Goal: Task Accomplishment & Management: Manage account settings

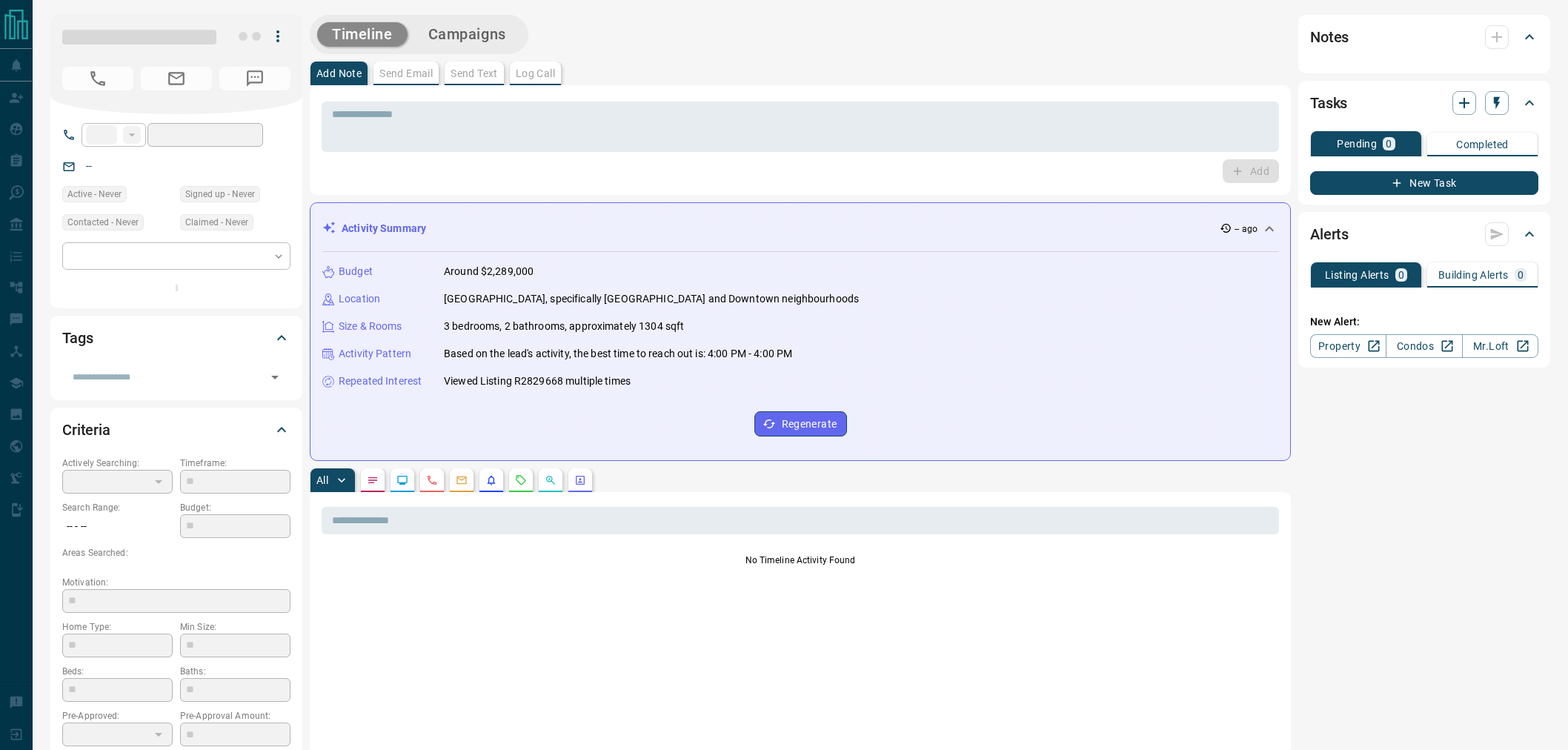
type input "**"
type input "**********"
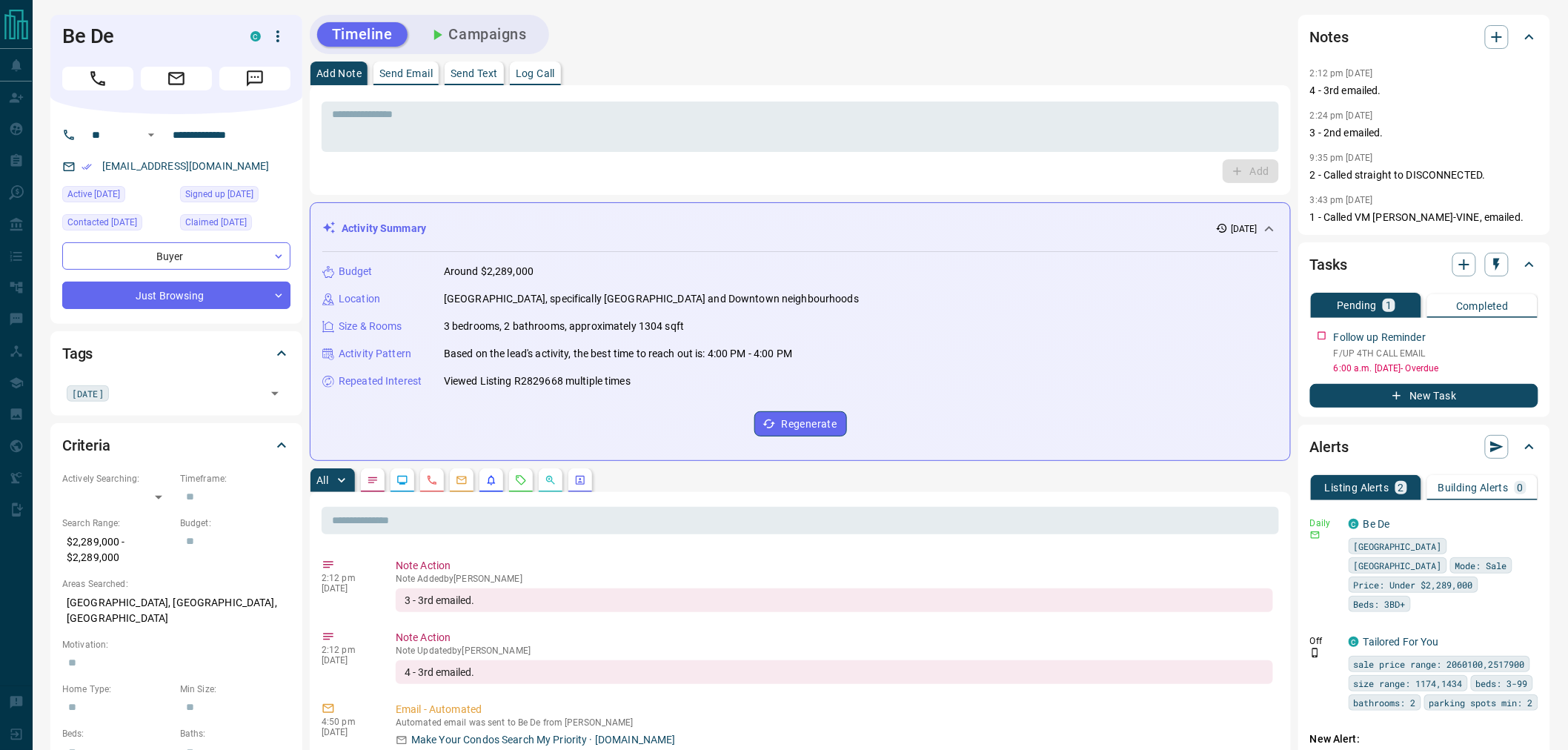
click at [527, 42] on button "Campaigns" at bounding box center [478, 34] width 129 height 24
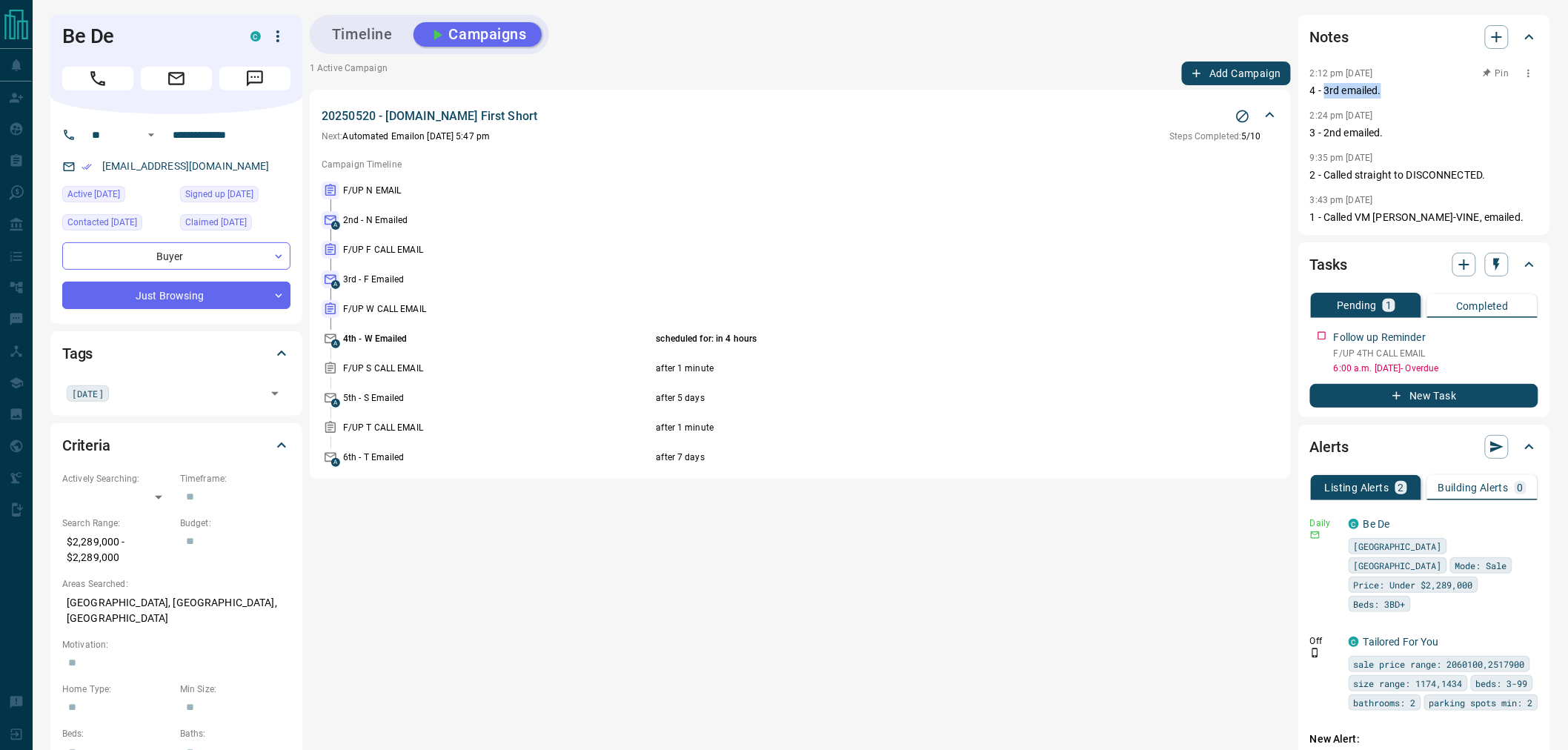
drag, startPoint x: 1325, startPoint y: 94, endPoint x: 1388, endPoint y: 91, distance: 63.1
click at [1388, 91] on p "4 - 3rd emailed." at bounding box center [1425, 91] width 228 height 15
drag, startPoint x: 413, startPoint y: 338, endPoint x: 331, endPoint y: 337, distance: 82.0
click at [331, 337] on div "A 4th - W Emailed scheduled for: in 4 hours" at bounding box center [801, 339] width 958 height 17
click at [400, 339] on p "4th - W Emailed" at bounding box center [498, 339] width 310 height 14
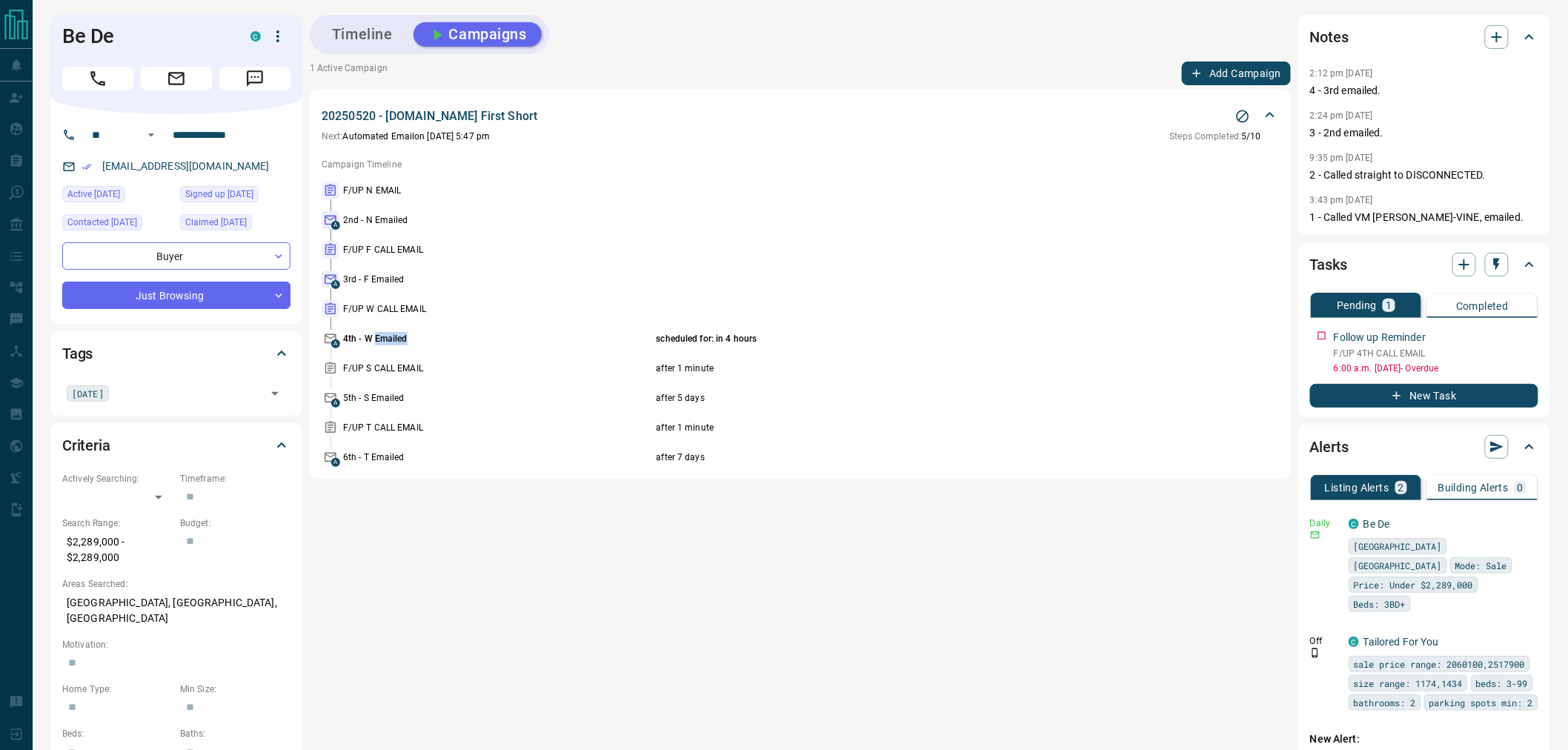
click at [400, 339] on p "4th - W Emailed" at bounding box center [498, 339] width 310 height 14
click at [708, 337] on p "scheduled for: in 4 hours" at bounding box center [914, 339] width 516 height 14
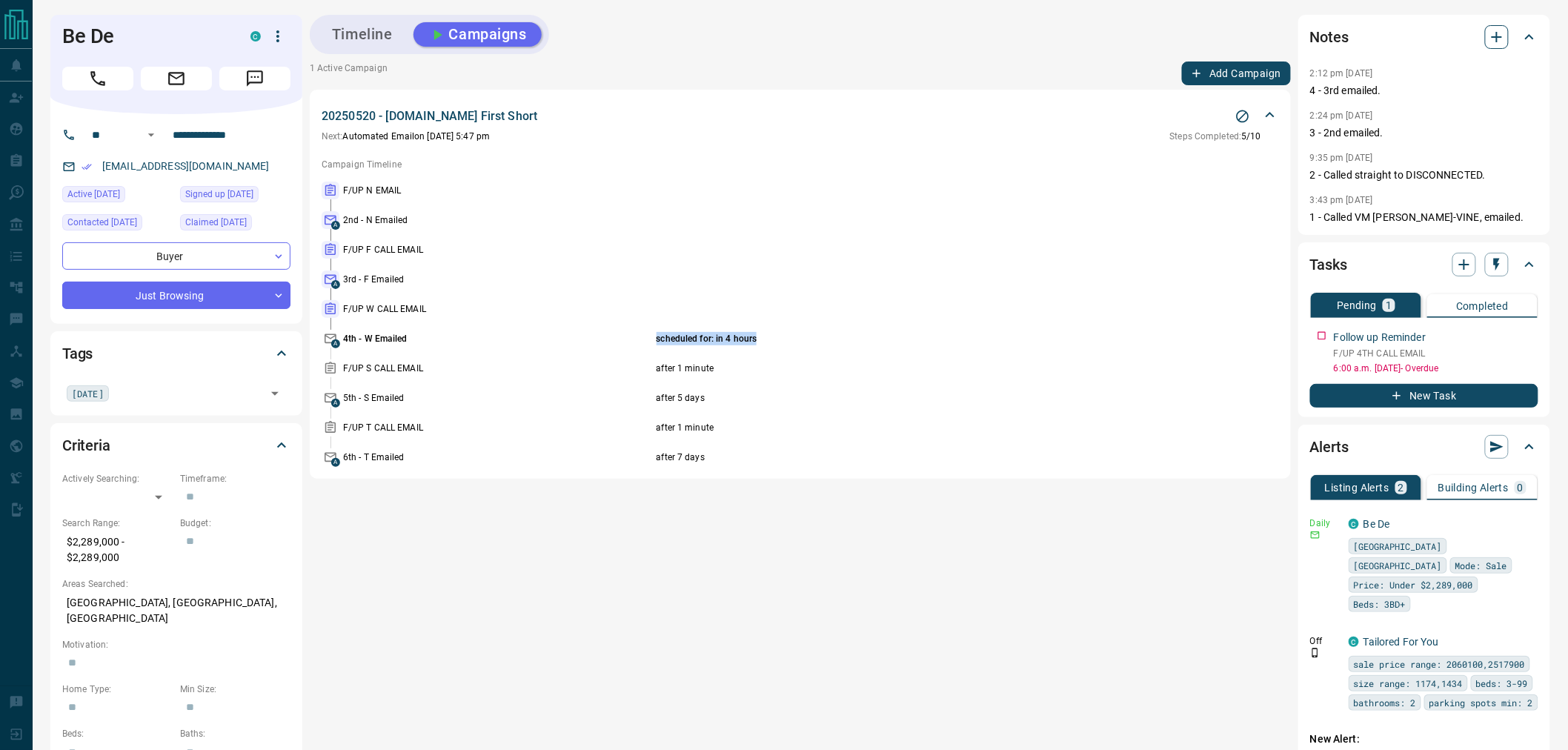
click at [1490, 41] on icon "button" at bounding box center [1496, 37] width 17 height 17
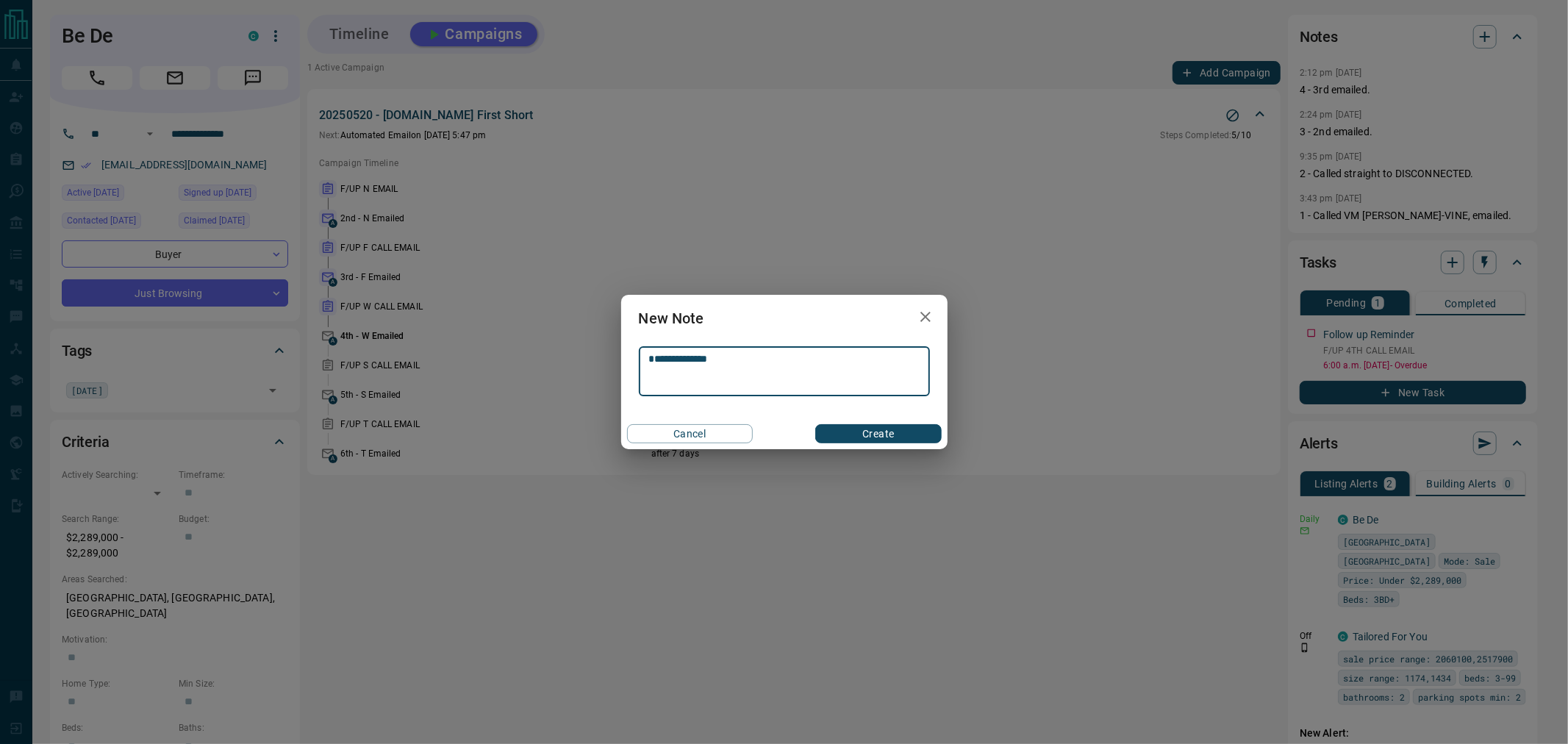
click at [648, 368] on div "**********" at bounding box center [784, 372] width 291 height 50
click at [652, 363] on textarea "**********" at bounding box center [784, 372] width 271 height 37
type textarea "**********"
drag, startPoint x: 747, startPoint y: 364, endPoint x: 555, endPoint y: 367, distance: 192.0
click at [555, 367] on div "**********" at bounding box center [784, 372] width 1568 height 744
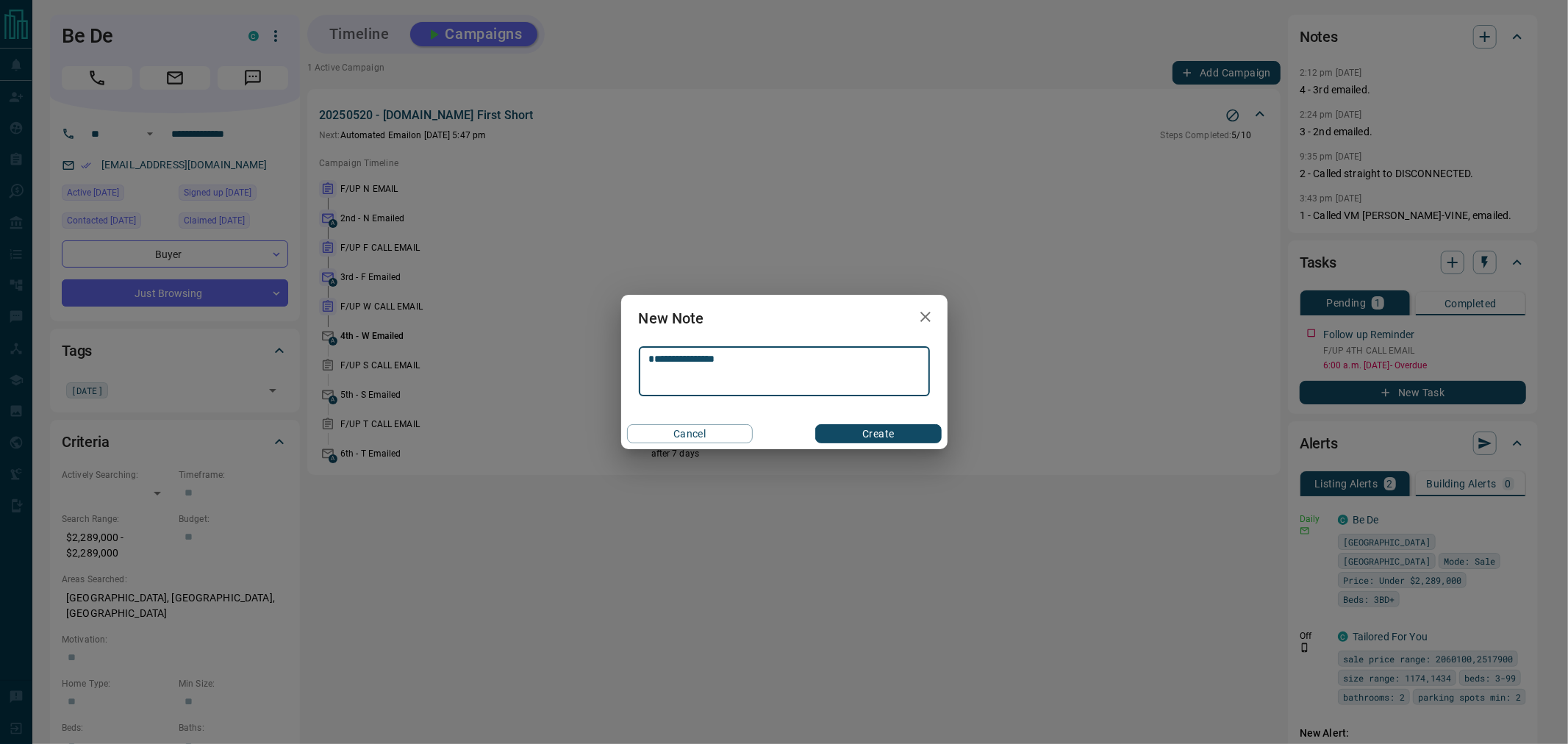
click at [921, 322] on icon "button" at bounding box center [925, 317] width 11 height 11
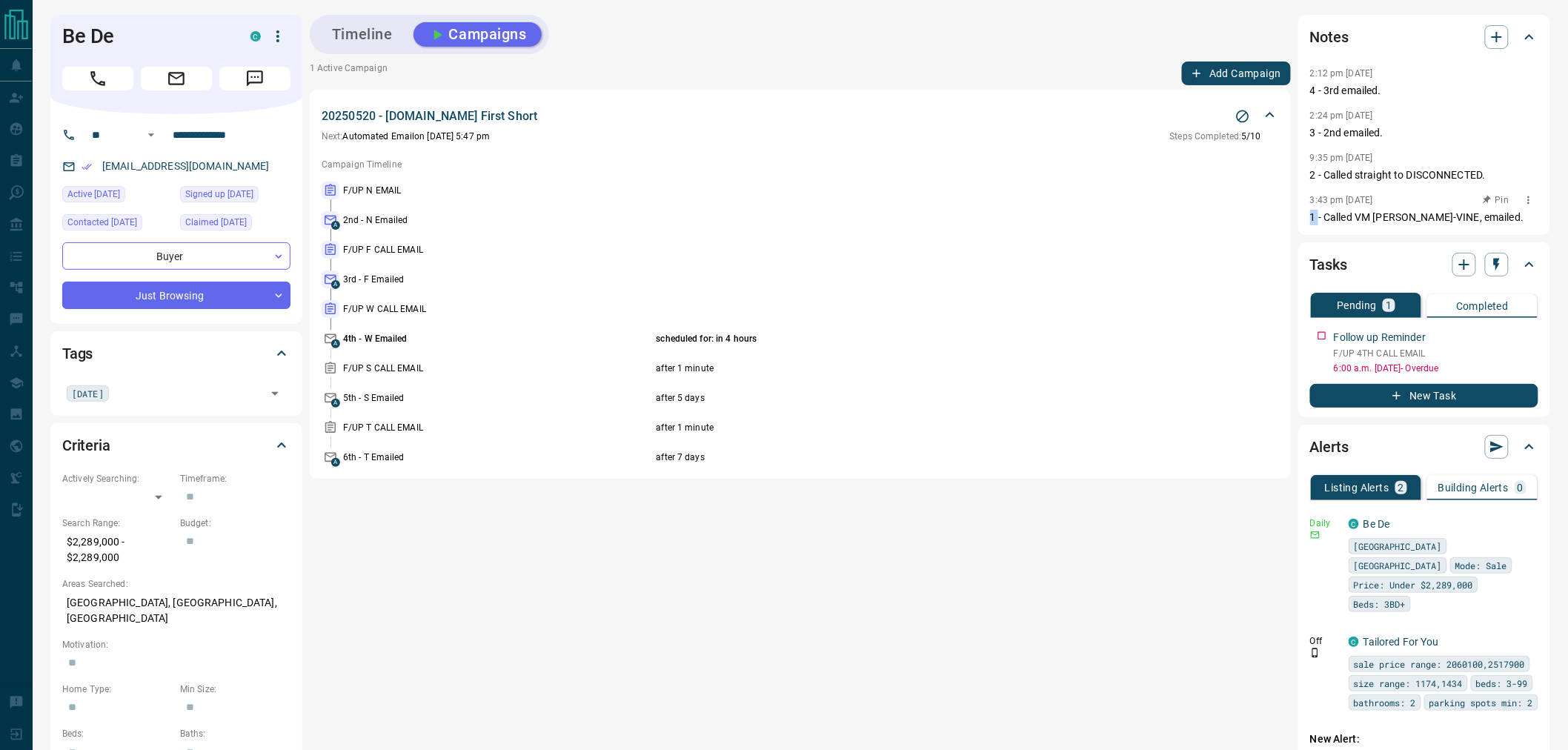
drag, startPoint x: 1317, startPoint y: 220, endPoint x: 1308, endPoint y: 218, distance: 9.2
click at [1308, 218] on div "Notes 2:12 pm [DATE] 4 - 3rd emailed. 2:24 pm [DATE] 3 - 2nd emailed. 9:35 pm […" at bounding box center [1424, 125] width 251 height 221
drag, startPoint x: 1315, startPoint y: 178, endPoint x: 1306, endPoint y: 174, distance: 9.8
click at [1306, 174] on div "Notes 2:12 pm [DATE] 4 - 3rd emailed. 2:24 pm [DATE] 3 - 2nd emailed. 9:35 pm […" at bounding box center [1424, 125] width 251 height 221
click at [1309, 132] on div "Notes 2:12 pm [DATE] 4 - 3rd emailed. 2:24 pm [DATE] 3 - 2nd emailed. 9:35 pm […" at bounding box center [1424, 125] width 251 height 221
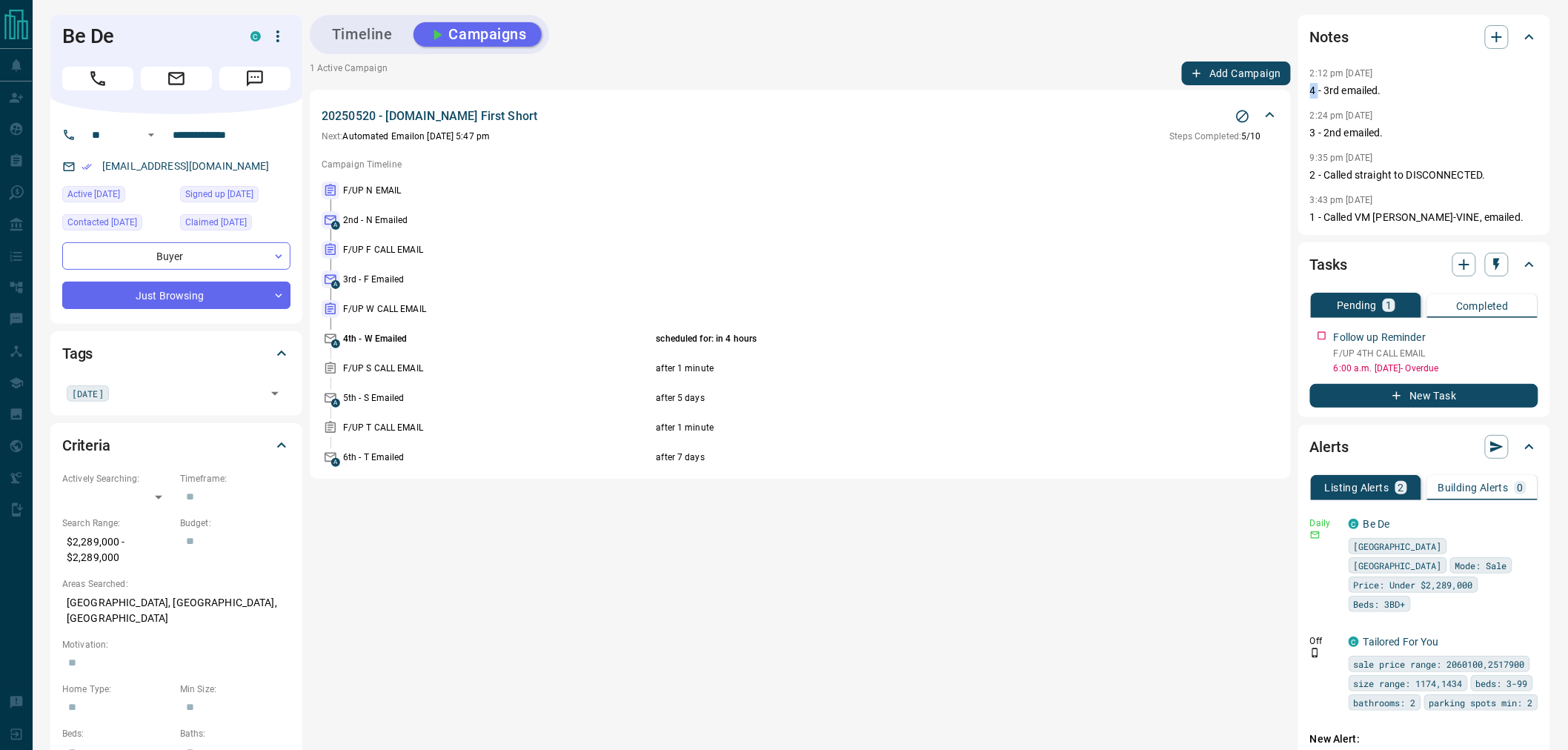
drag, startPoint x: 1317, startPoint y: 91, endPoint x: 1308, endPoint y: 90, distance: 9.1
click at [1308, 90] on div "Notes 2:12 pm [DATE] 4 - 3rd emailed. 2:24 pm [DATE] 3 - 2nd emailed. 9:35 pm […" at bounding box center [1424, 125] width 251 height 221
drag, startPoint x: 1325, startPoint y: 216, endPoint x: 1465, endPoint y: 217, distance: 140.0
click at [1465, 217] on p "1 - Called VM [PERSON_NAME]-VINE, emailed." at bounding box center [1425, 218] width 228 height 15
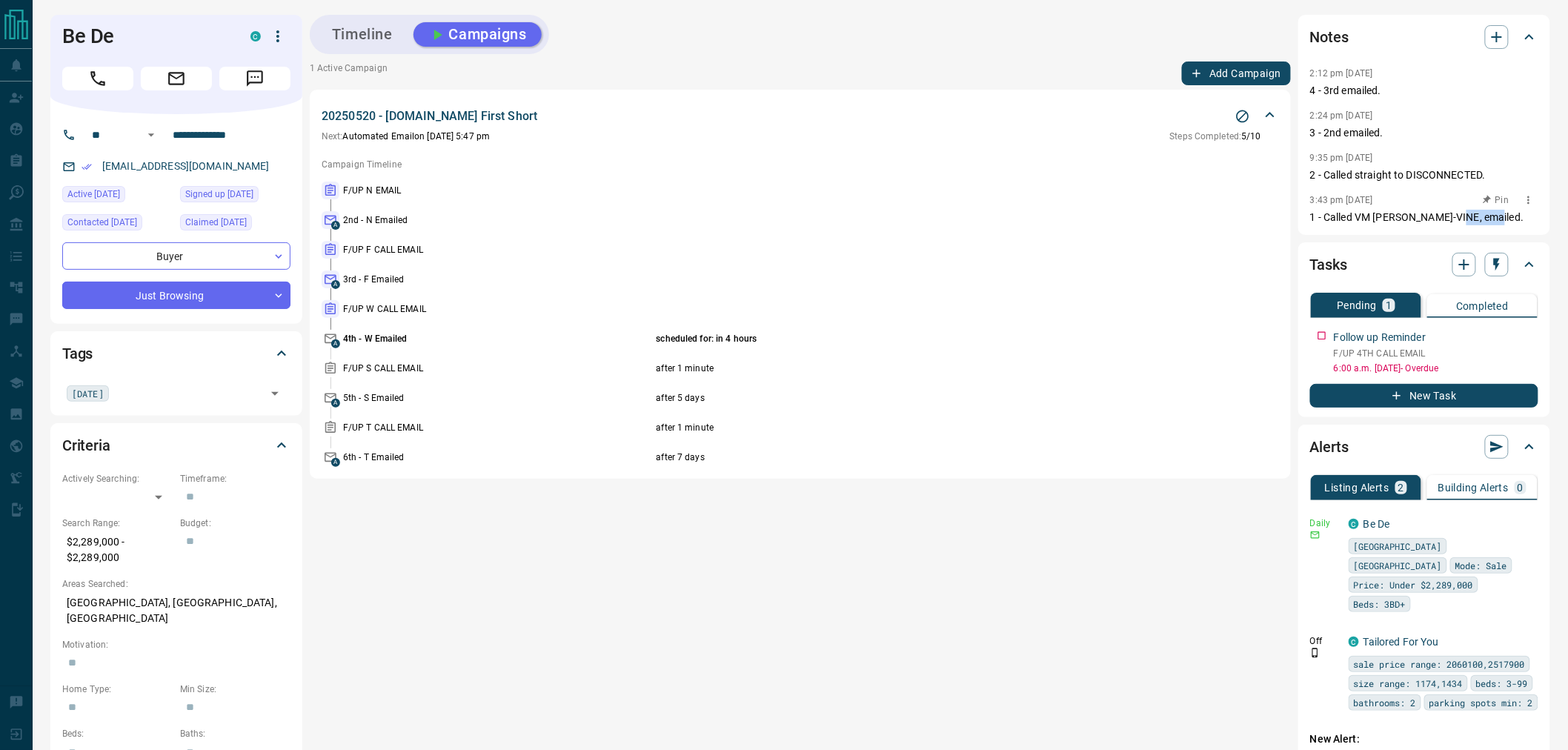
click at [1465, 217] on p "1 - Called VM [PERSON_NAME]-VINE, emailed." at bounding box center [1425, 218] width 228 height 15
click at [1420, 217] on p "1 - Called VM [PERSON_NAME]-VINE, emailed." at bounding box center [1425, 218] width 228 height 15
drag, startPoint x: 1312, startPoint y: 216, endPoint x: 1362, endPoint y: 216, distance: 50.0
click at [1362, 216] on p "1 - Called VM [PERSON_NAME]-VINE, emailed." at bounding box center [1425, 218] width 228 height 15
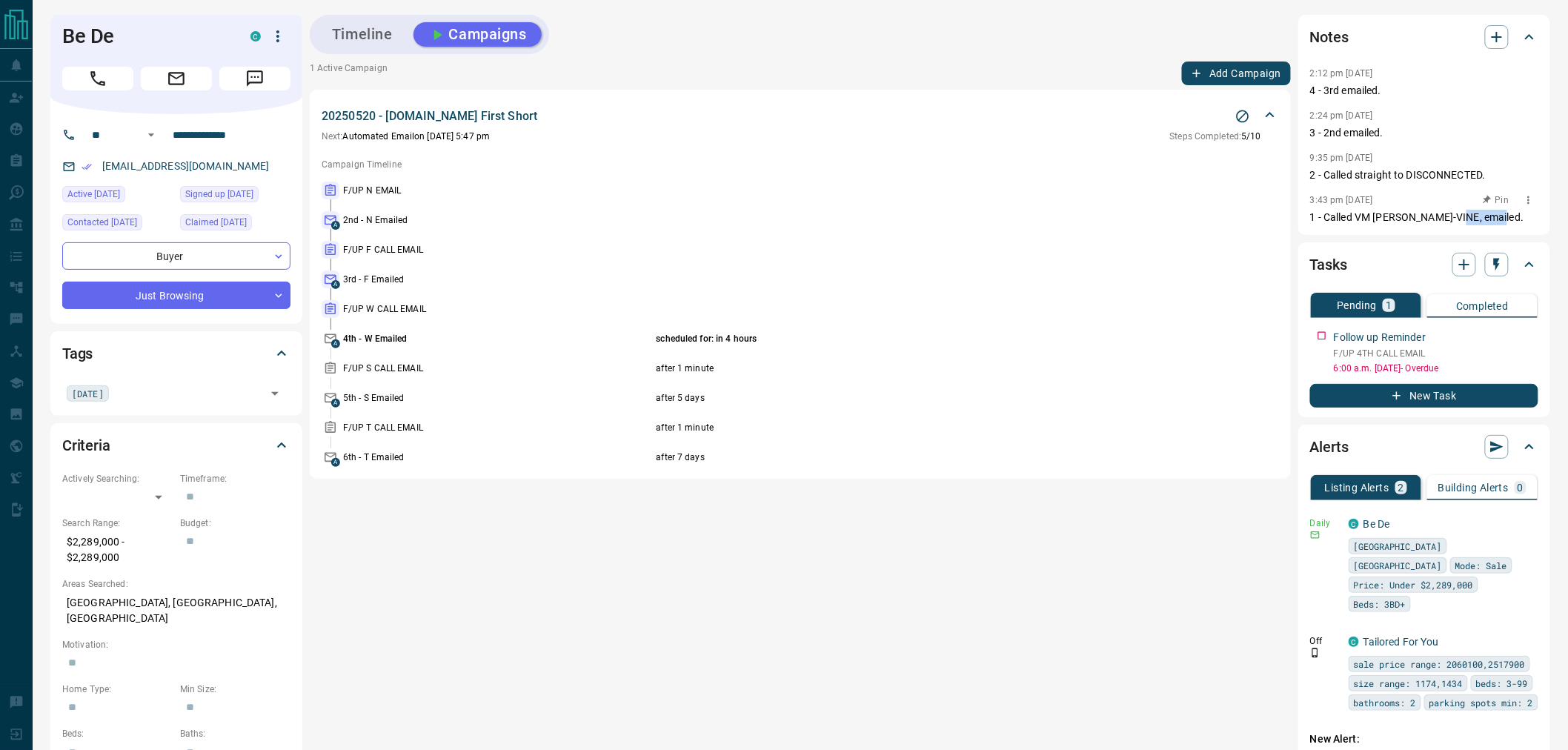
drag, startPoint x: 1498, startPoint y: 216, endPoint x: 1455, endPoint y: 216, distance: 43.0
click at [1455, 216] on p "1 - Called VM [PERSON_NAME]-VINE, emailed." at bounding box center [1425, 218] width 228 height 15
click at [1450, 221] on p "1 - Called VM [PERSON_NAME]-VINE, emailed." at bounding box center [1425, 218] width 228 height 15
drag, startPoint x: 1448, startPoint y: 218, endPoint x: 1376, endPoint y: 211, distance: 72.3
click at [1376, 211] on p "1 - Called VM [PERSON_NAME]-VINE, emailed." at bounding box center [1425, 218] width 228 height 15
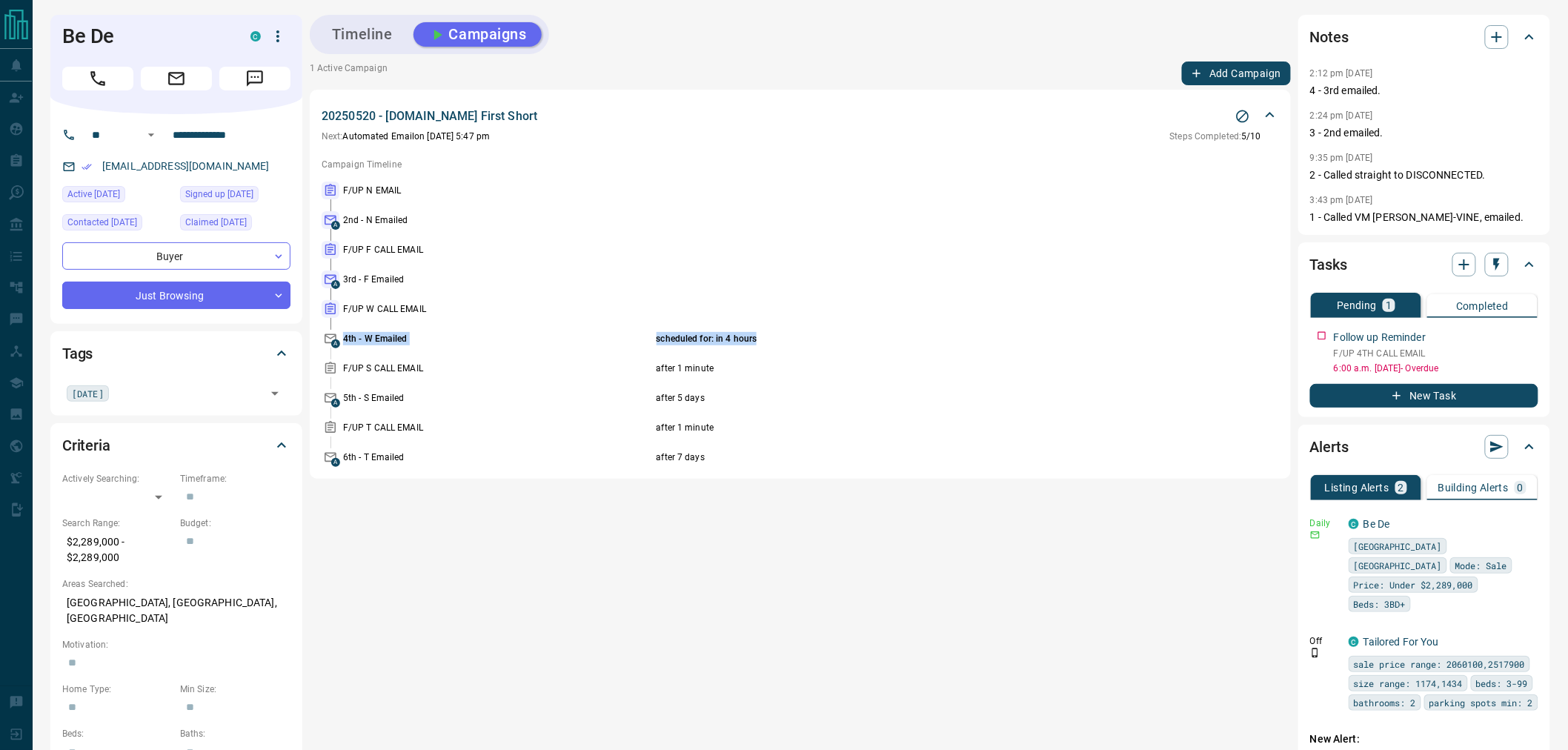
drag, startPoint x: 343, startPoint y: 341, endPoint x: 787, endPoint y: 334, distance: 444.1
click at [787, 334] on div "4th - W Emailed scheduled for: in 4 hours" at bounding box center [812, 339] width 936 height 14
click at [1497, 45] on icon "button" at bounding box center [1496, 37] width 17 height 17
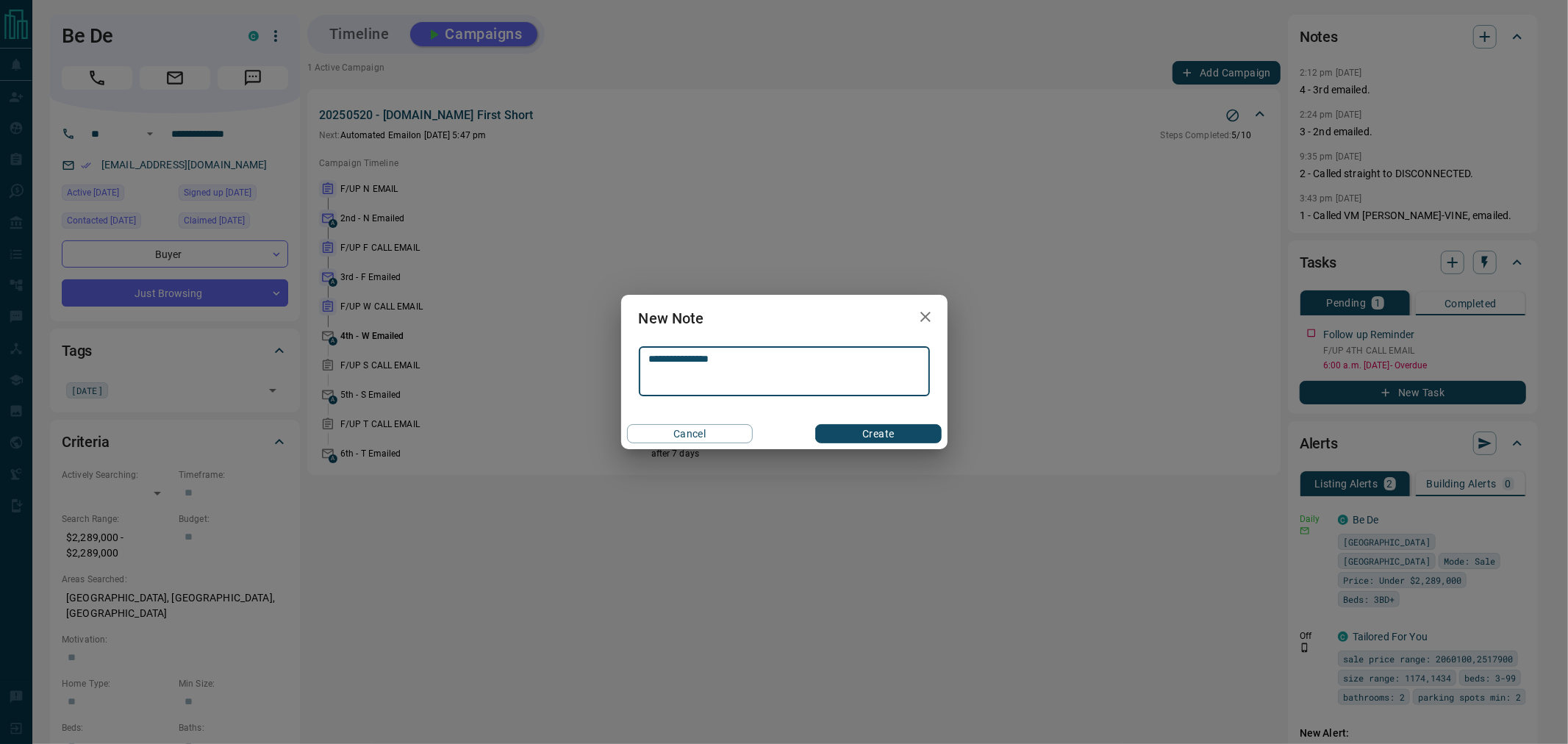
type textarea "**********"
click at [915, 436] on button "Create" at bounding box center [878, 434] width 126 height 19
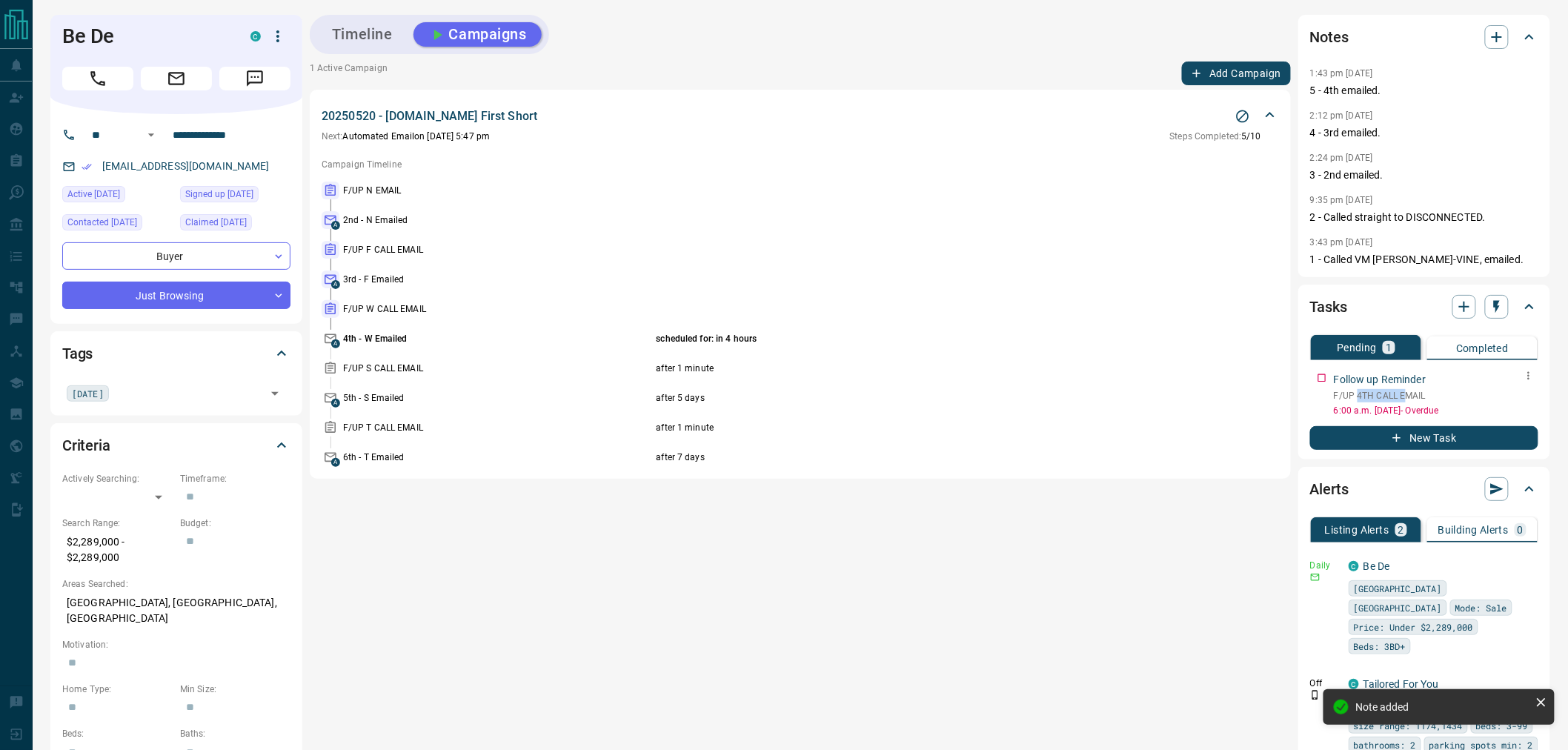
drag, startPoint x: 1359, startPoint y: 395, endPoint x: 1406, endPoint y: 395, distance: 47.0
click at [1406, 395] on p "F/UP 4TH CALL EMAIL" at bounding box center [1435, 396] width 204 height 14
drag, startPoint x: 338, startPoint y: 401, endPoint x: 719, endPoint y: 401, distance: 381.0
click at [719, 401] on div "A 5th - S Emailed after 5 days" at bounding box center [801, 398] width 958 height 17
click at [1526, 378] on icon "button" at bounding box center [1528, 375] width 12 height 12
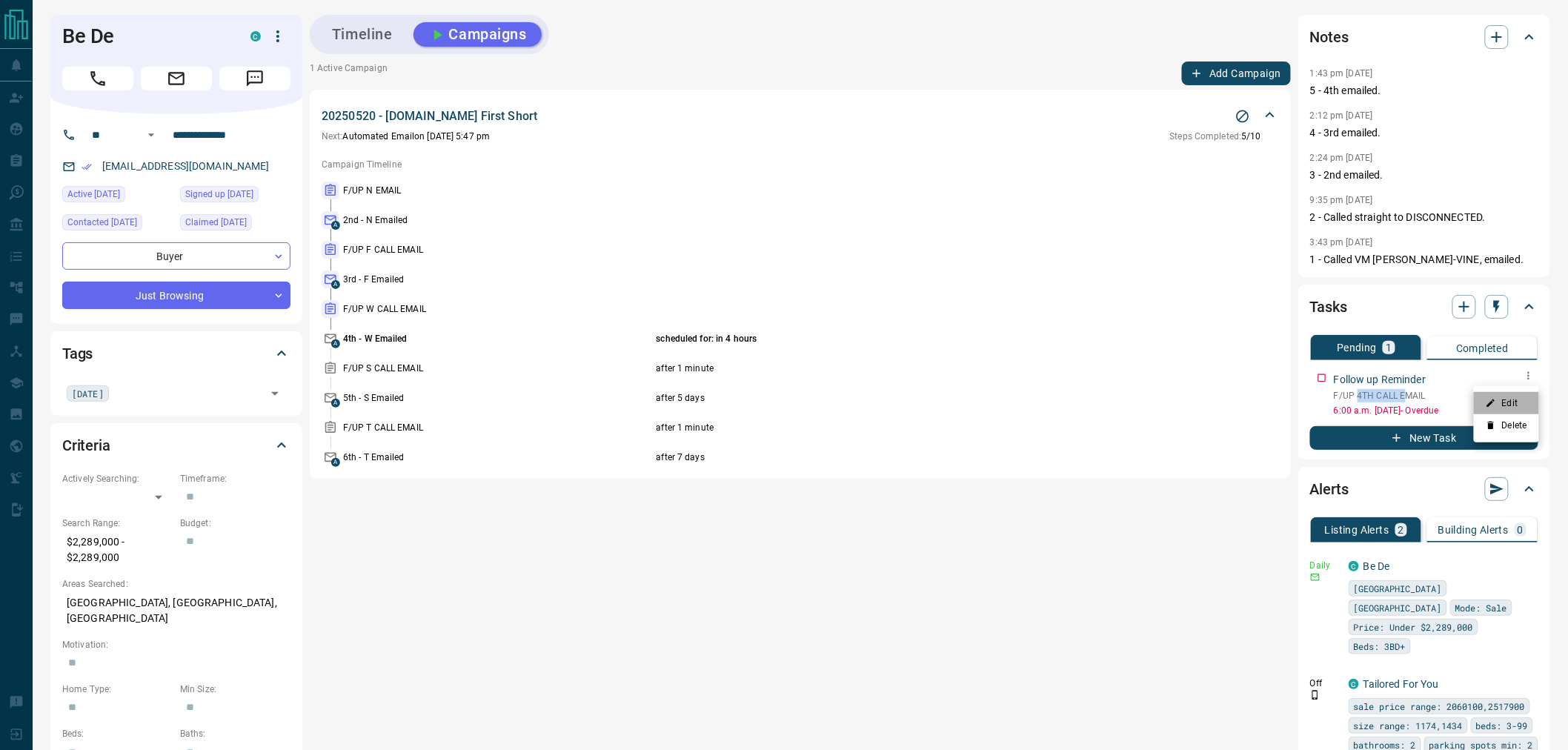
click at [1513, 401] on li "Edit" at bounding box center [1506, 403] width 65 height 22
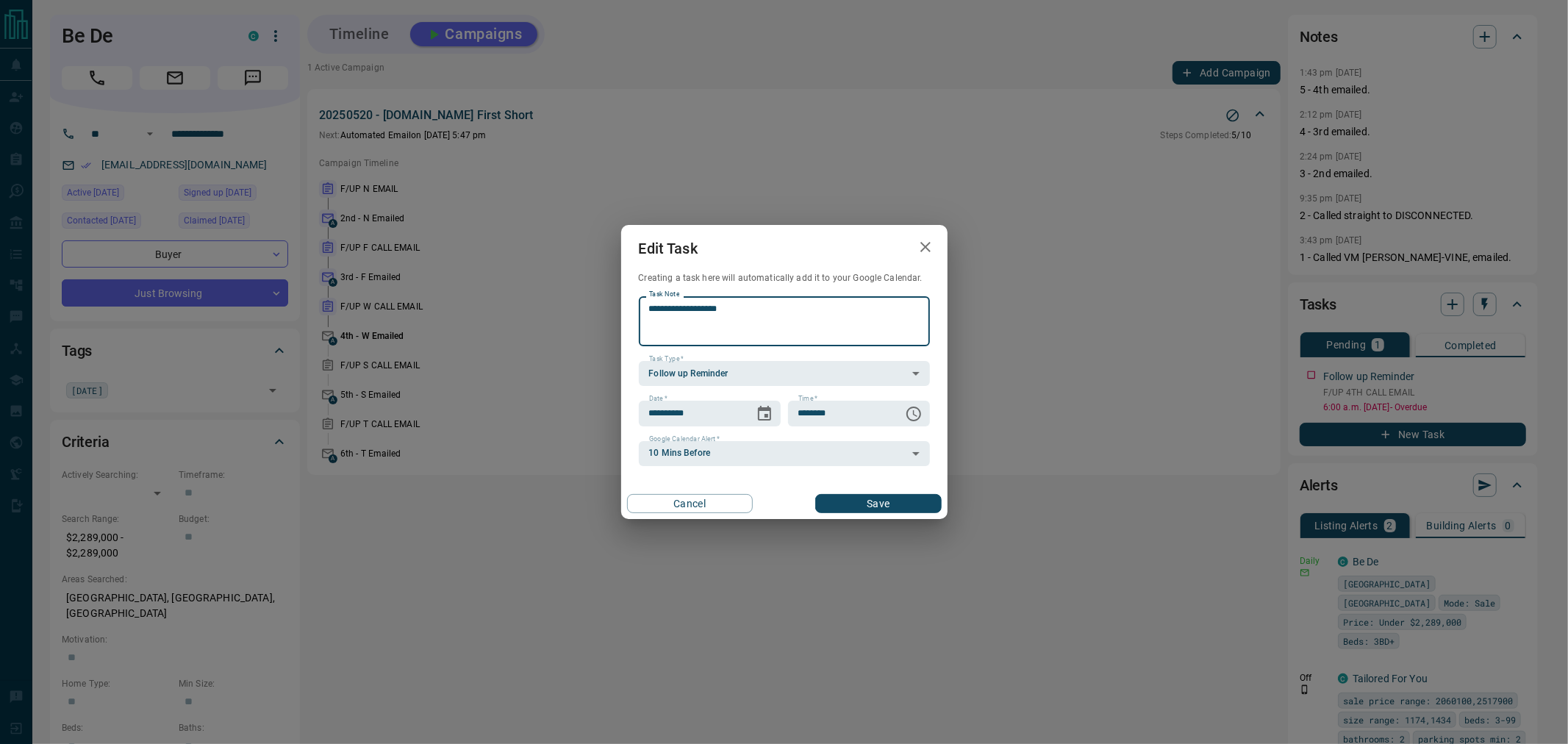
click at [677, 303] on textarea "**********" at bounding box center [784, 322] width 271 height 37
type textarea "**********"
click at [761, 417] on icon "Choose date, selected date is Oct 15, 2025" at bounding box center [765, 414] width 17 height 17
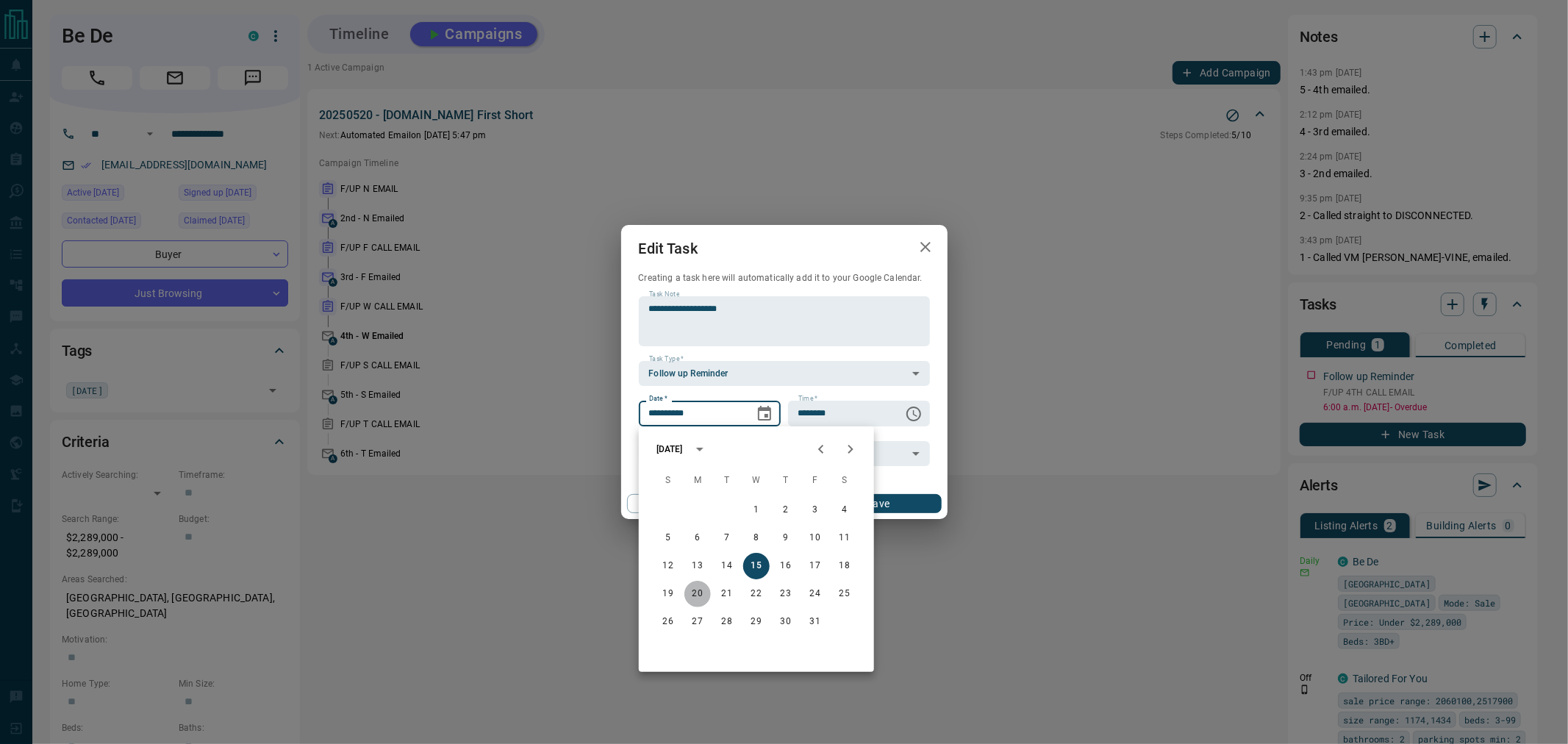
click at [699, 593] on button "20" at bounding box center [698, 594] width 27 height 27
type input "**********"
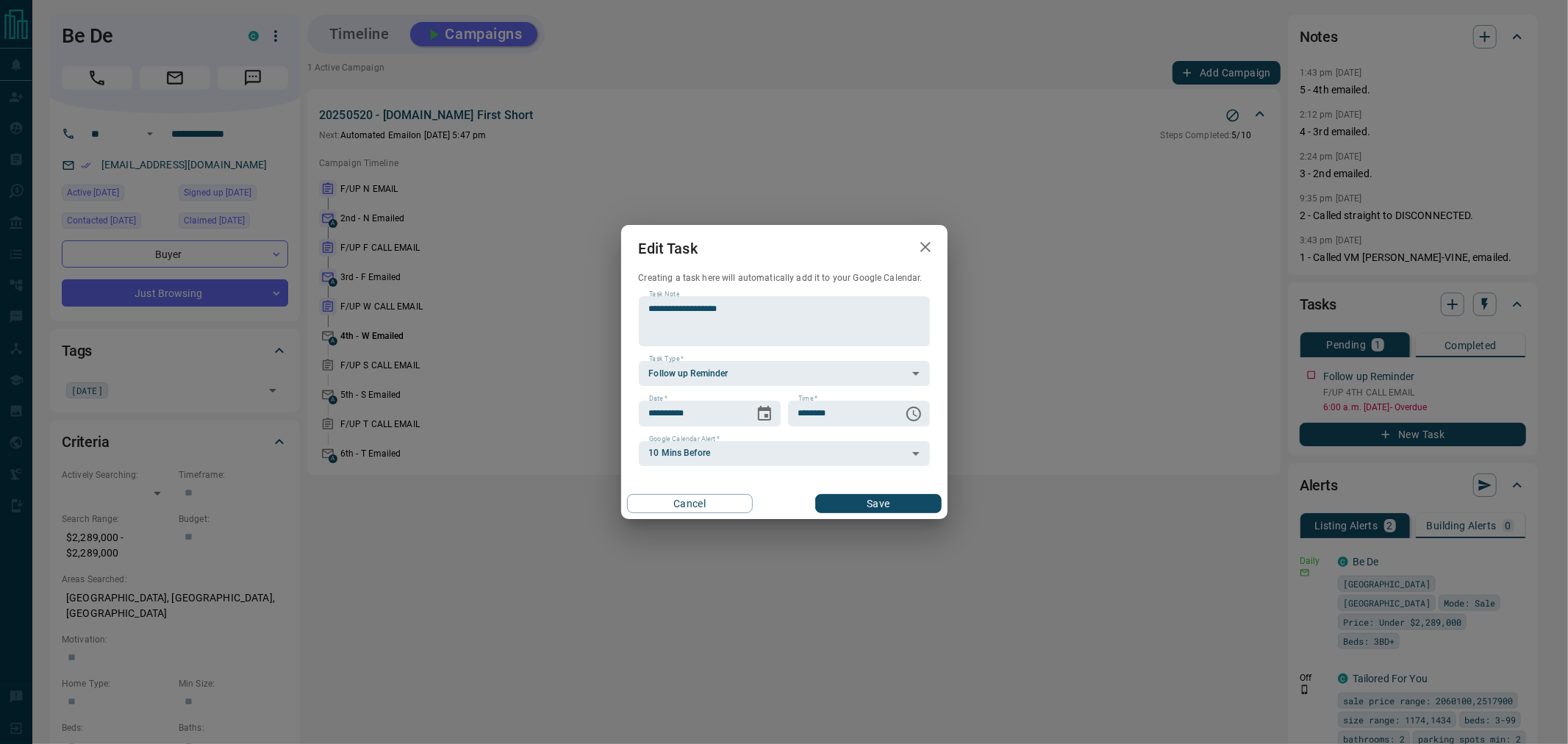
click at [881, 505] on button "Save" at bounding box center [878, 504] width 126 height 19
